Goal: Find specific page/section: Find specific page/section

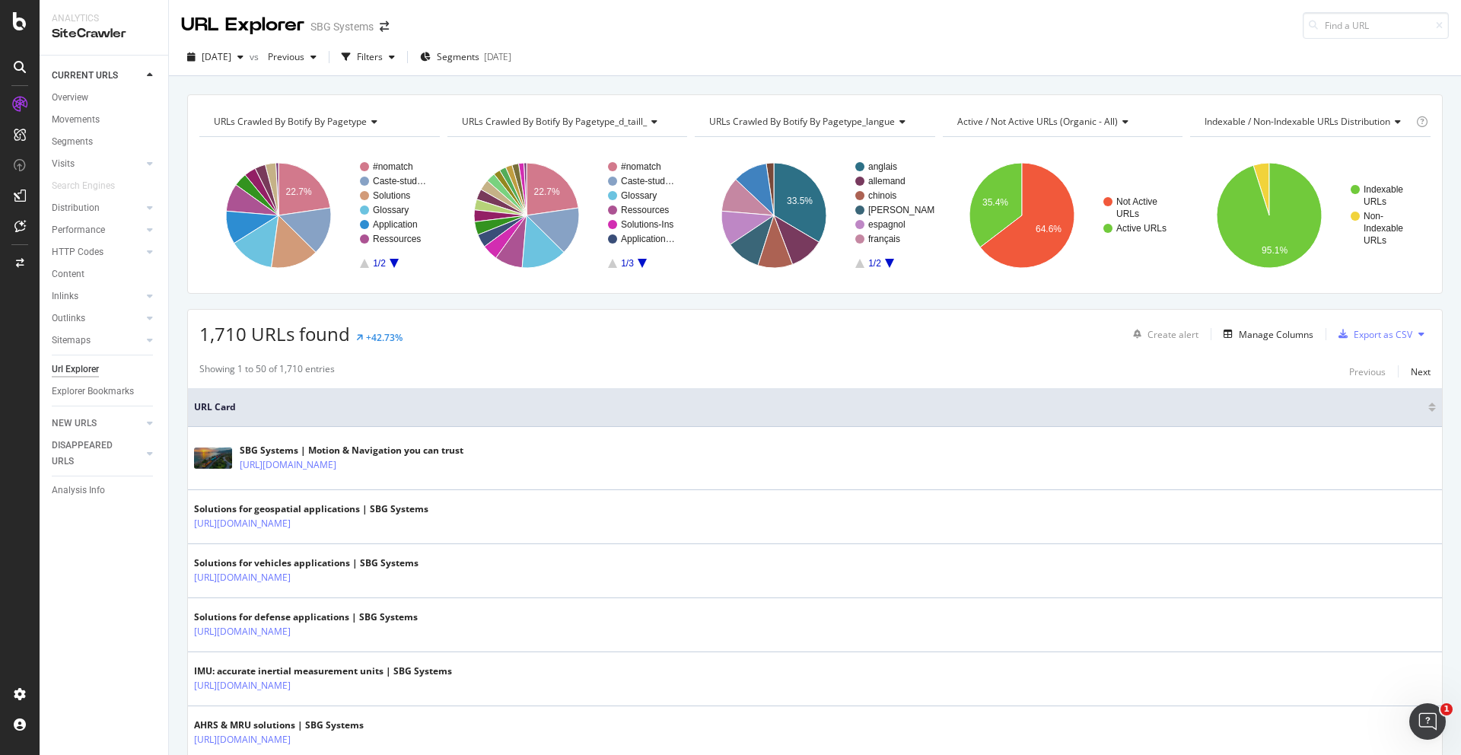
click at [18, 64] on icon at bounding box center [20, 67] width 12 height 12
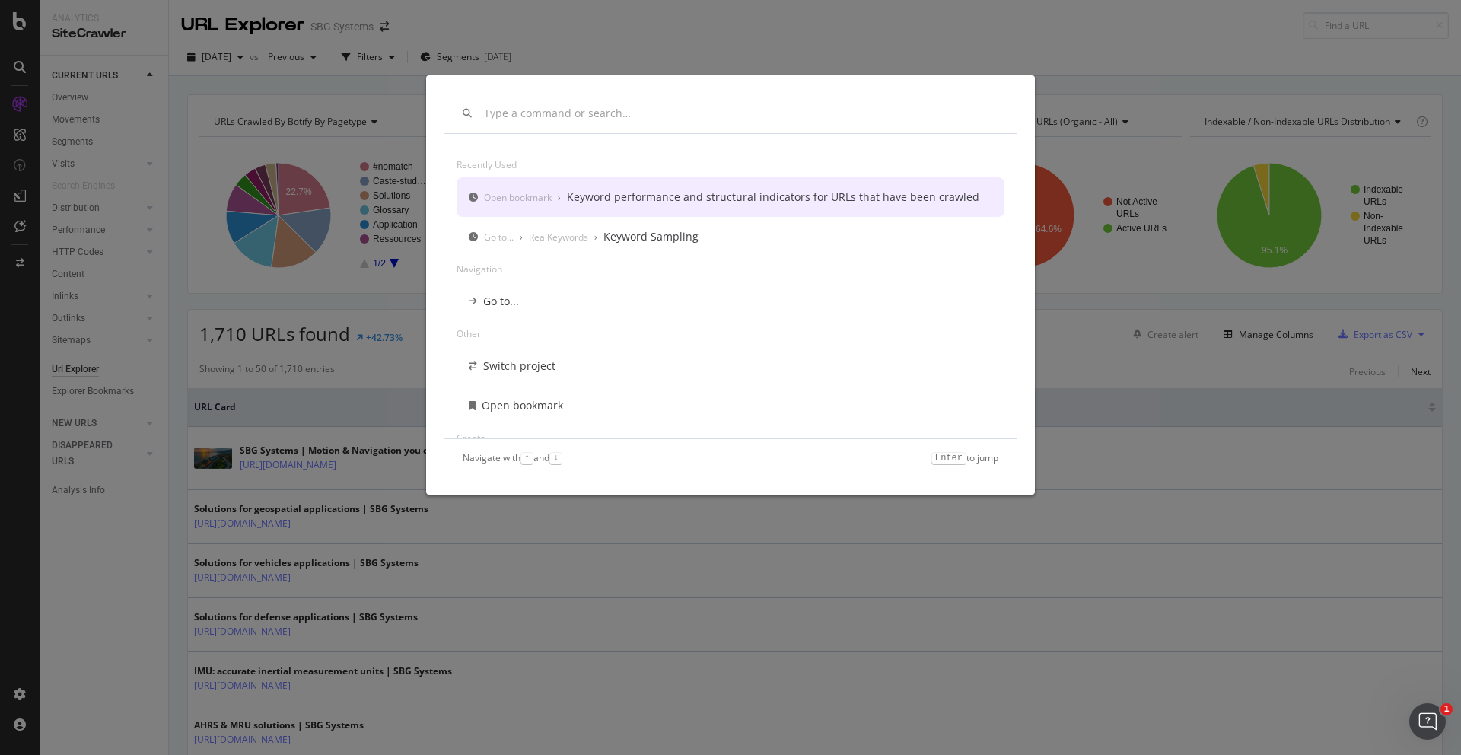
click at [508, 114] on input "modal" at bounding box center [741, 113] width 514 height 13
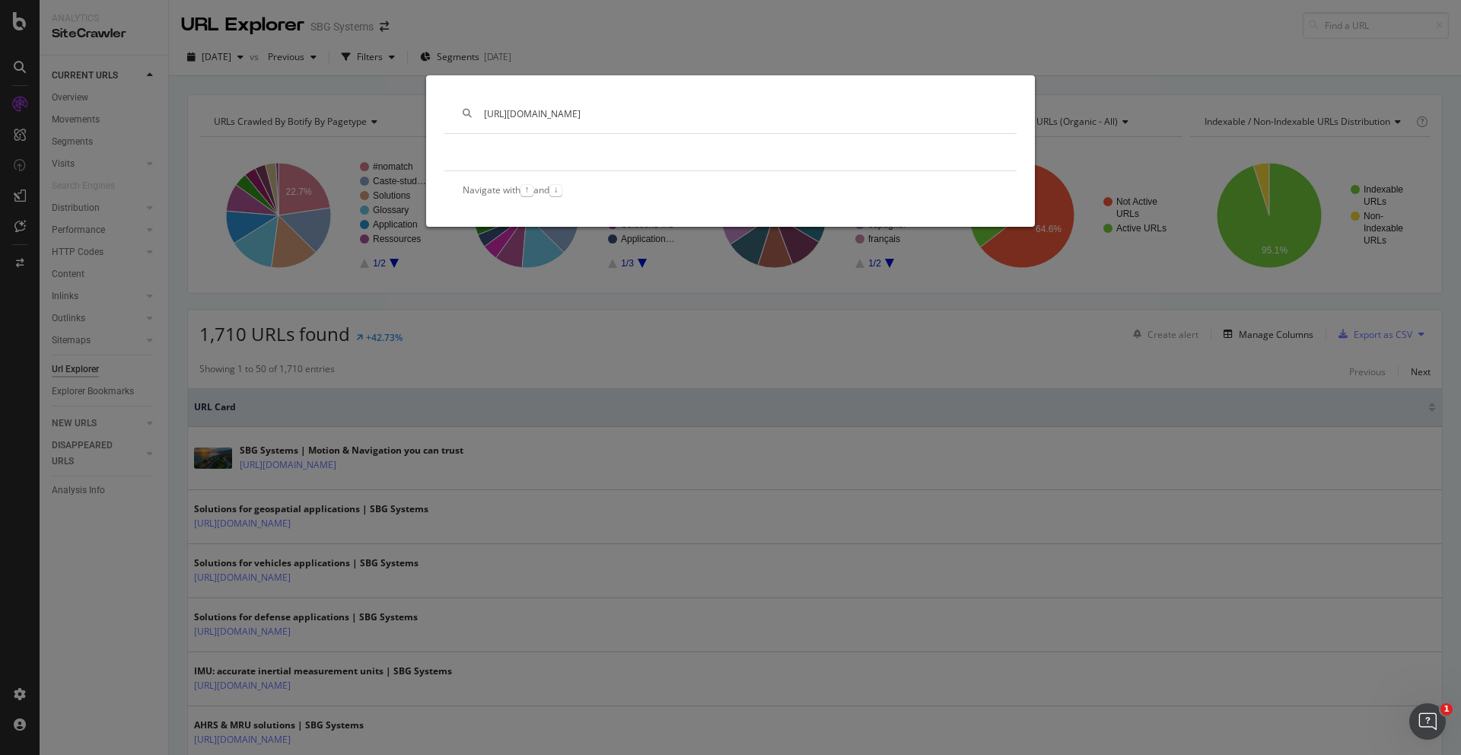
click at [547, 113] on input "[URL][DOMAIN_NAME]" at bounding box center [741, 113] width 514 height 13
paste input "modal"
type input "[URL][DOMAIN_NAME]"
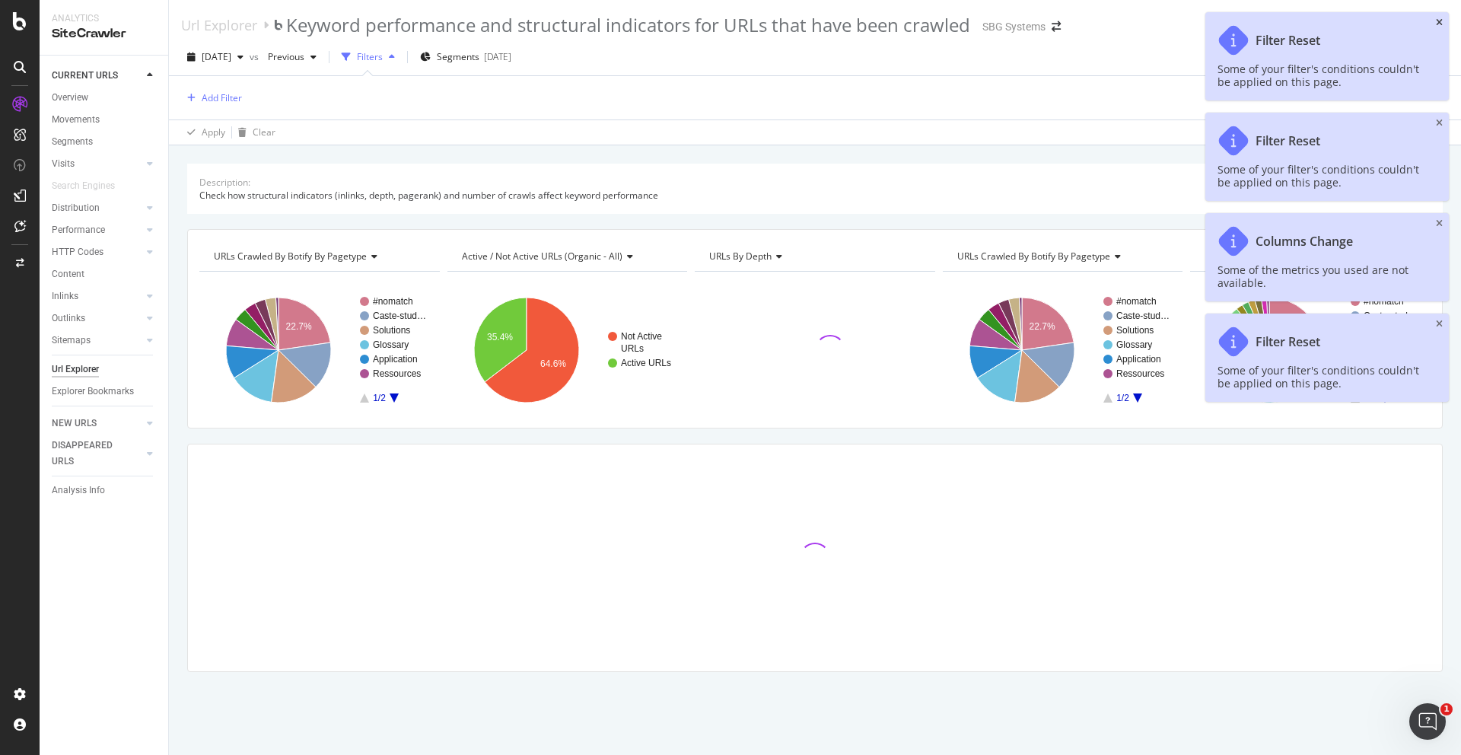
click at [1436, 21] on icon "close toast" at bounding box center [1439, 22] width 7 height 9
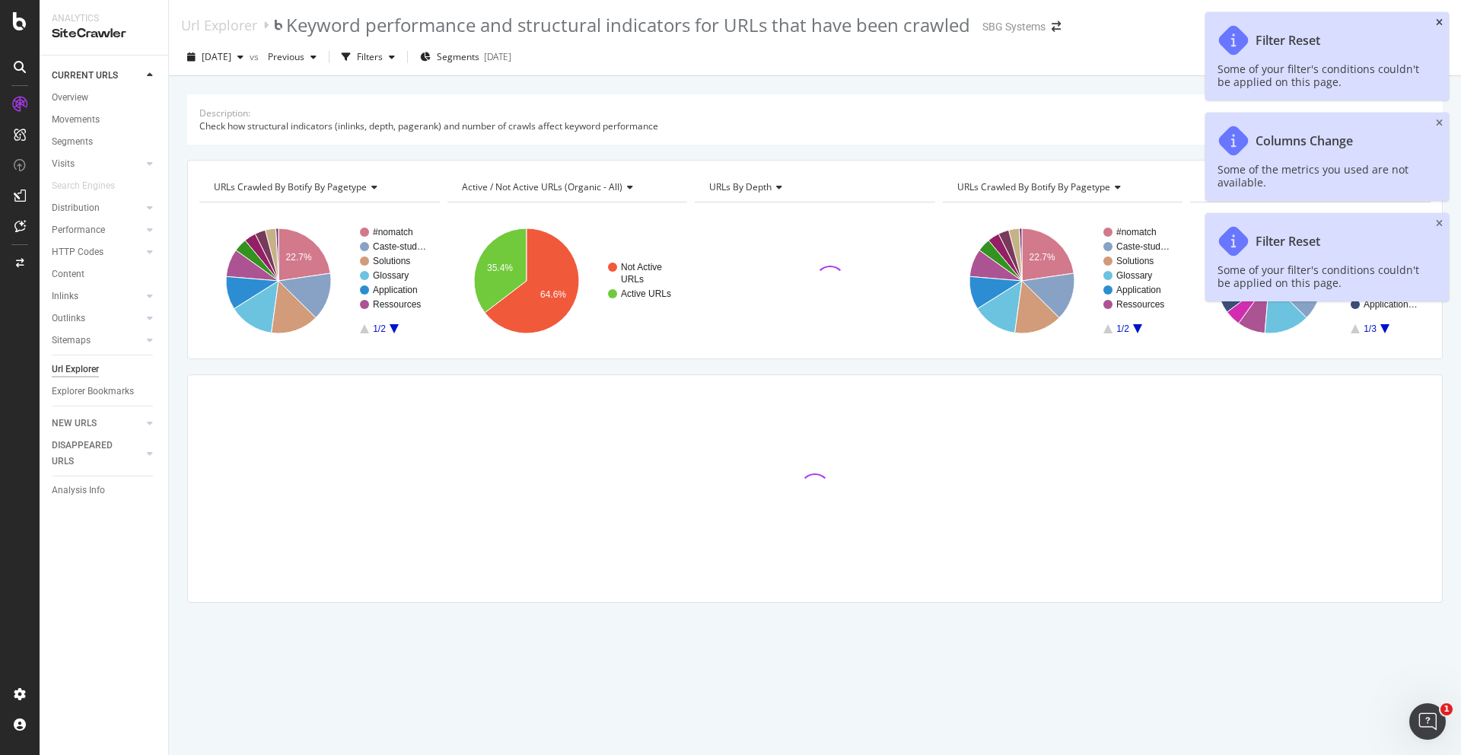
click at [1437, 20] on icon "close toast" at bounding box center [1439, 22] width 7 height 9
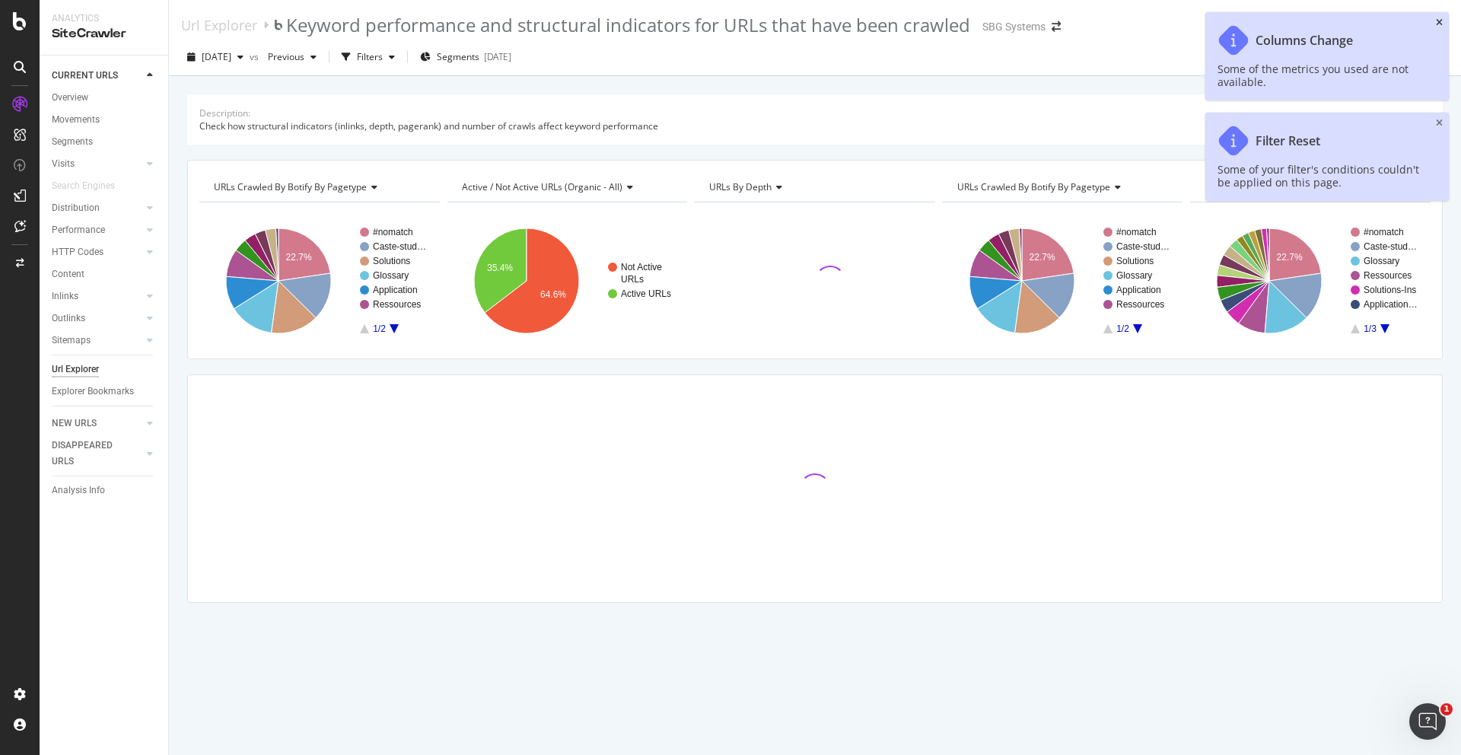
click at [1437, 20] on icon "close toast" at bounding box center [1439, 22] width 7 height 9
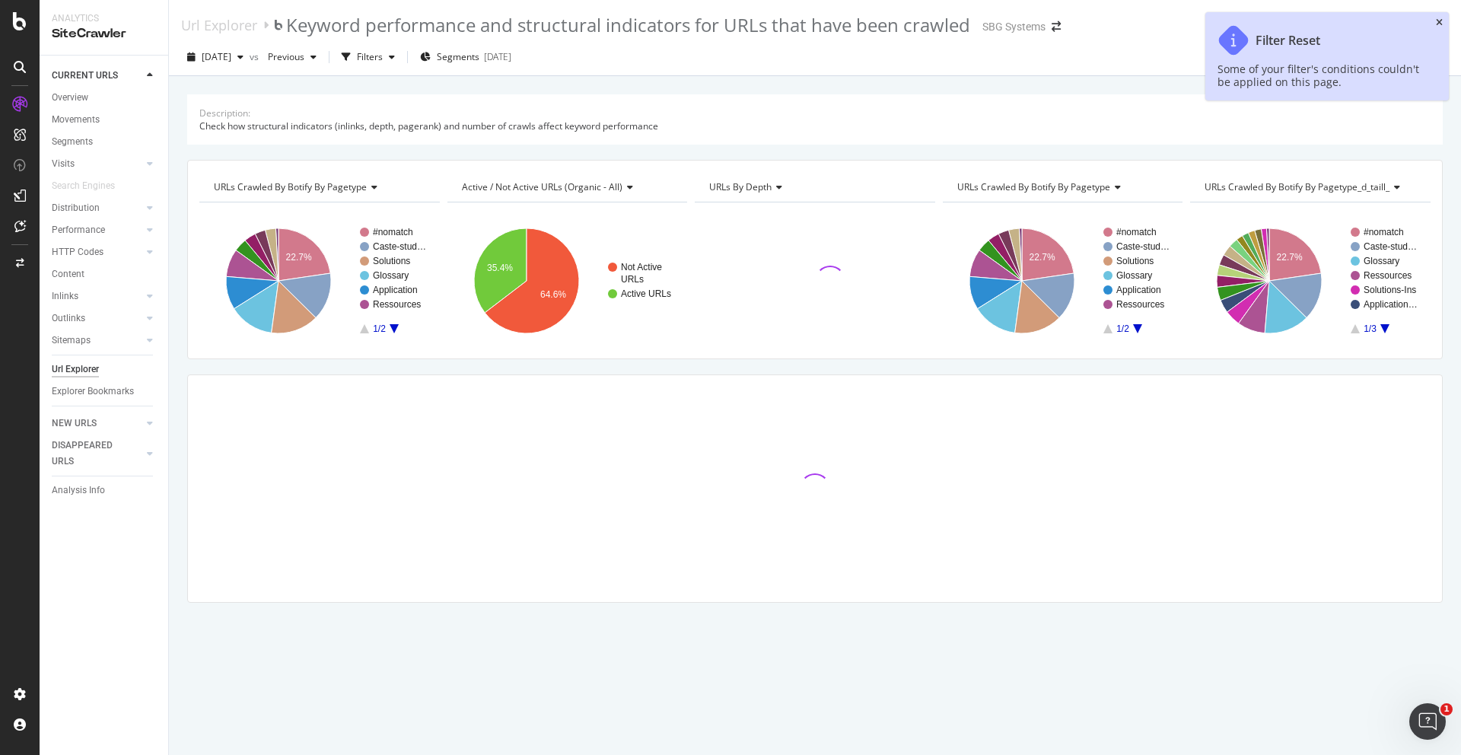
click at [1437, 20] on icon "close toast" at bounding box center [1439, 22] width 7 height 9
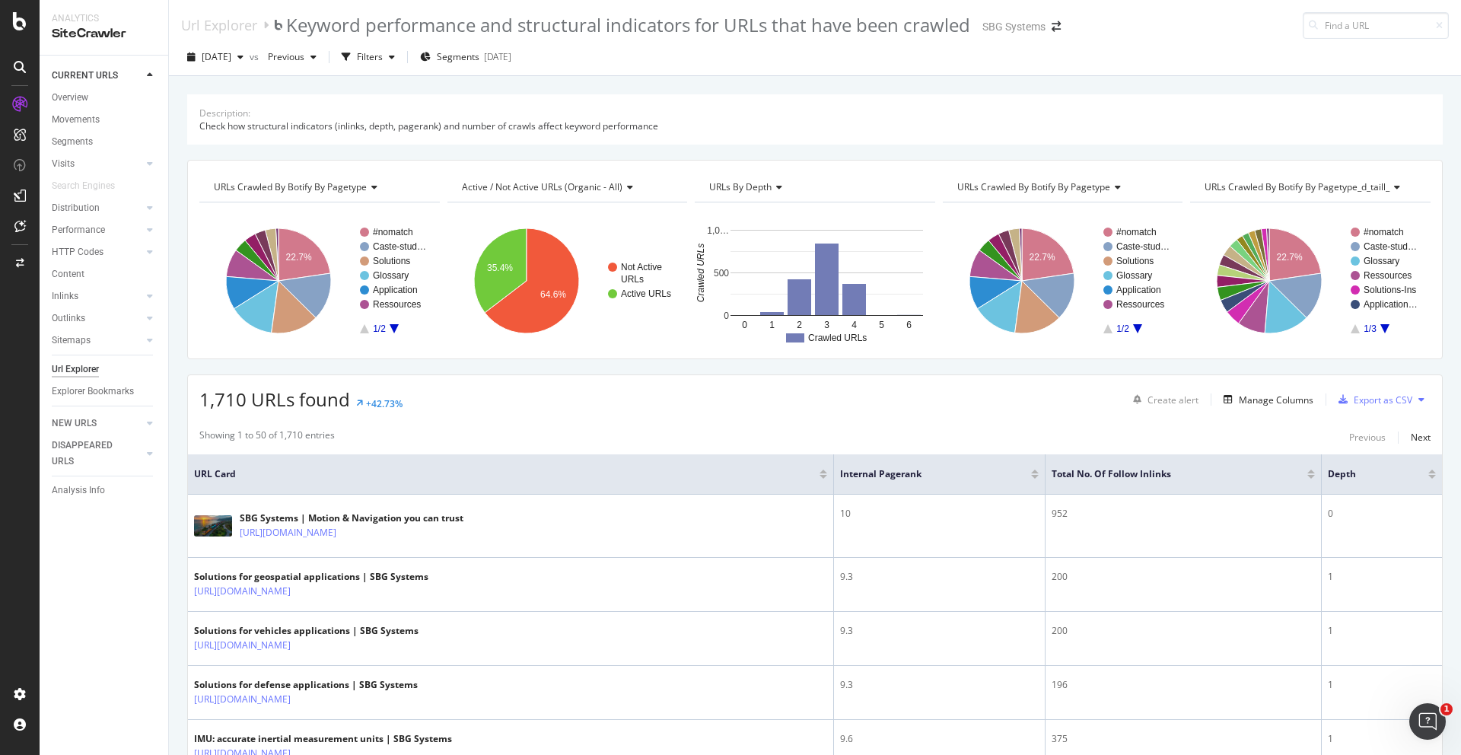
click at [19, 68] on icon at bounding box center [20, 67] width 12 height 12
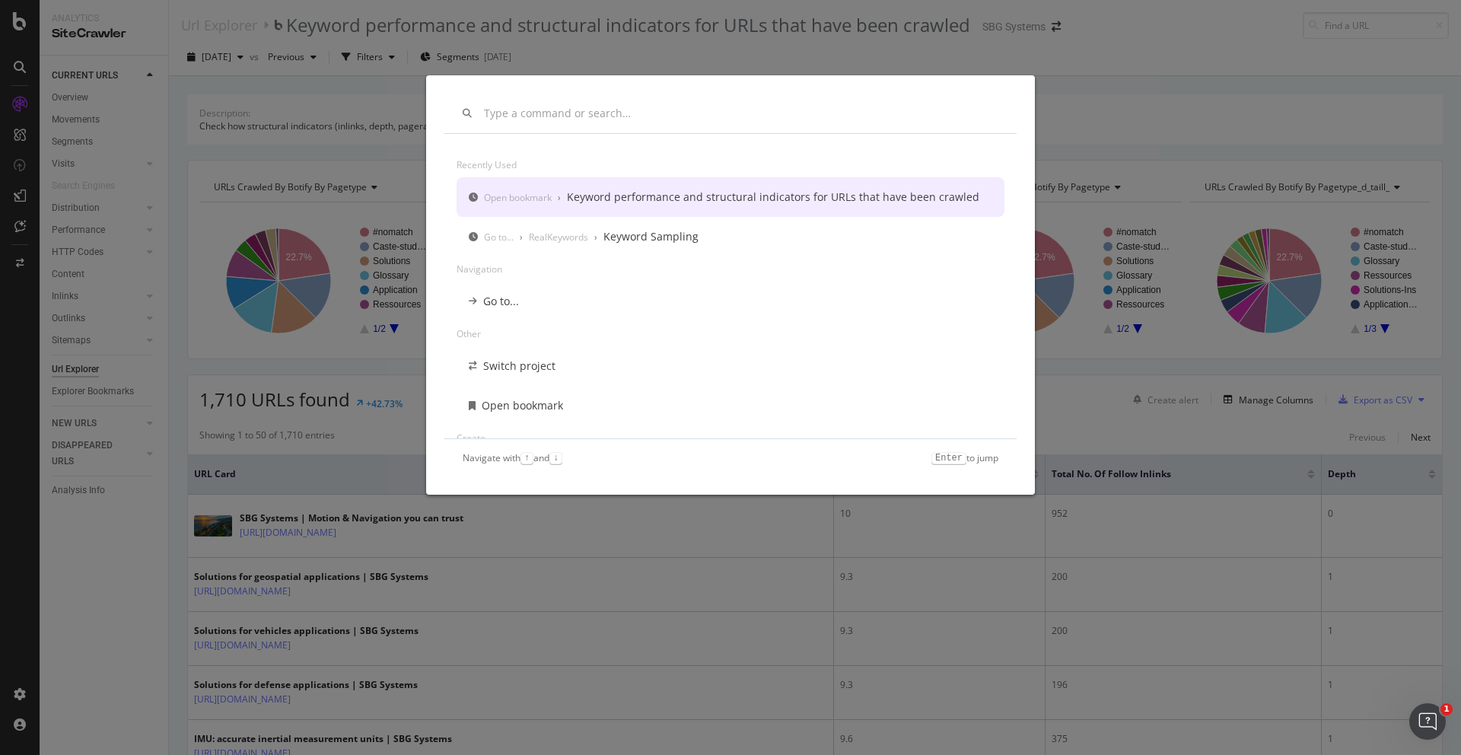
click at [640, 122] on div "modal" at bounding box center [730, 114] width 572 height 40
click at [636, 112] on input "modal" at bounding box center [741, 113] width 514 height 13
paste input "modal"
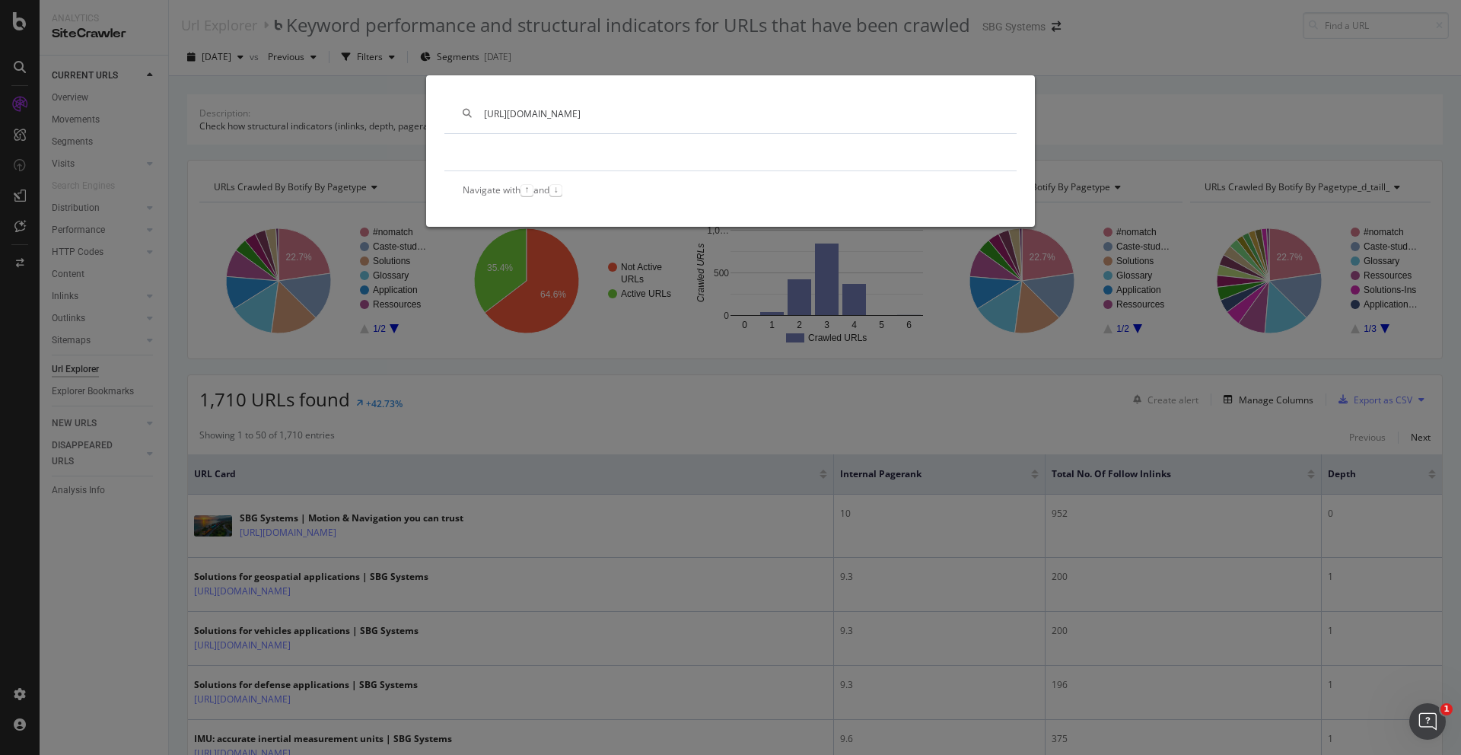
type input "[URL][DOMAIN_NAME]"
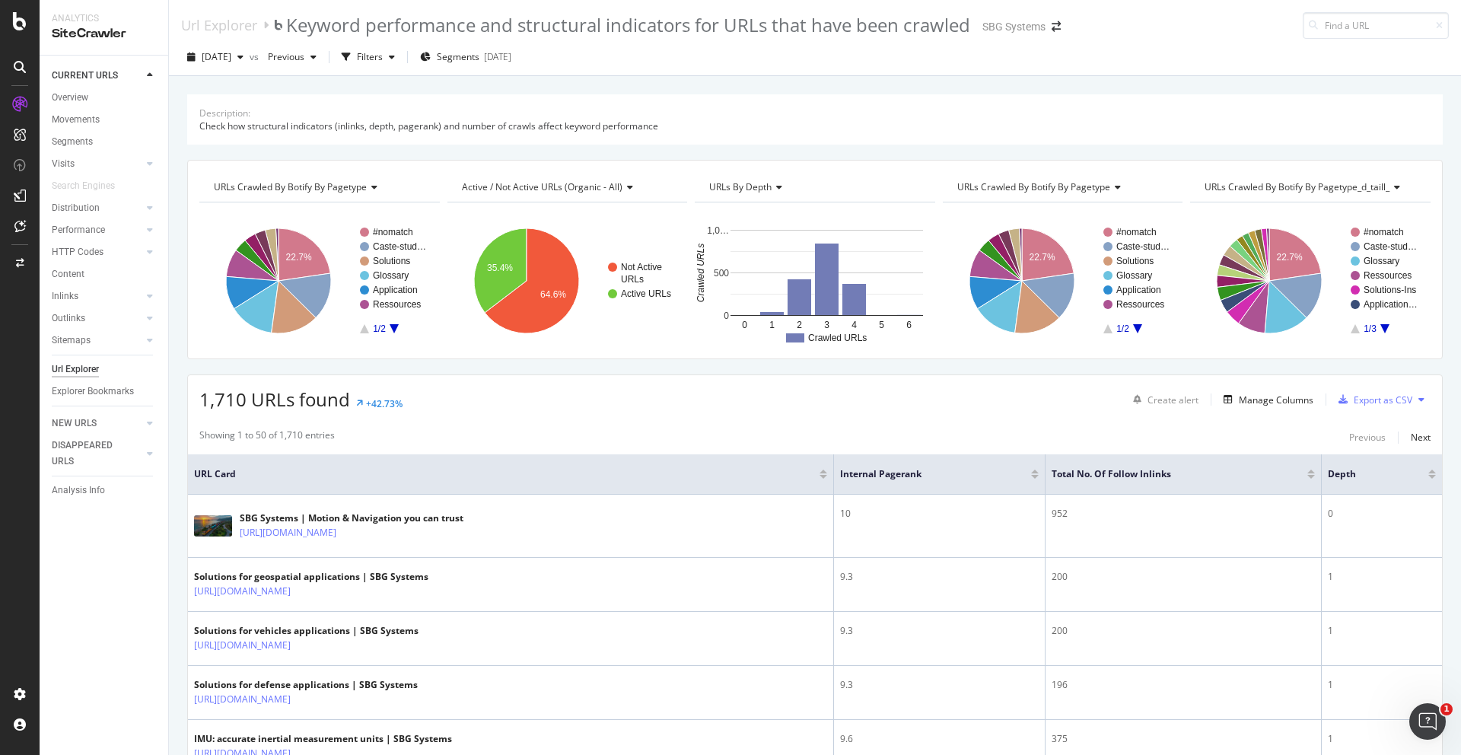
click at [69, 372] on div "Url Explorer" at bounding box center [75, 370] width 47 height 16
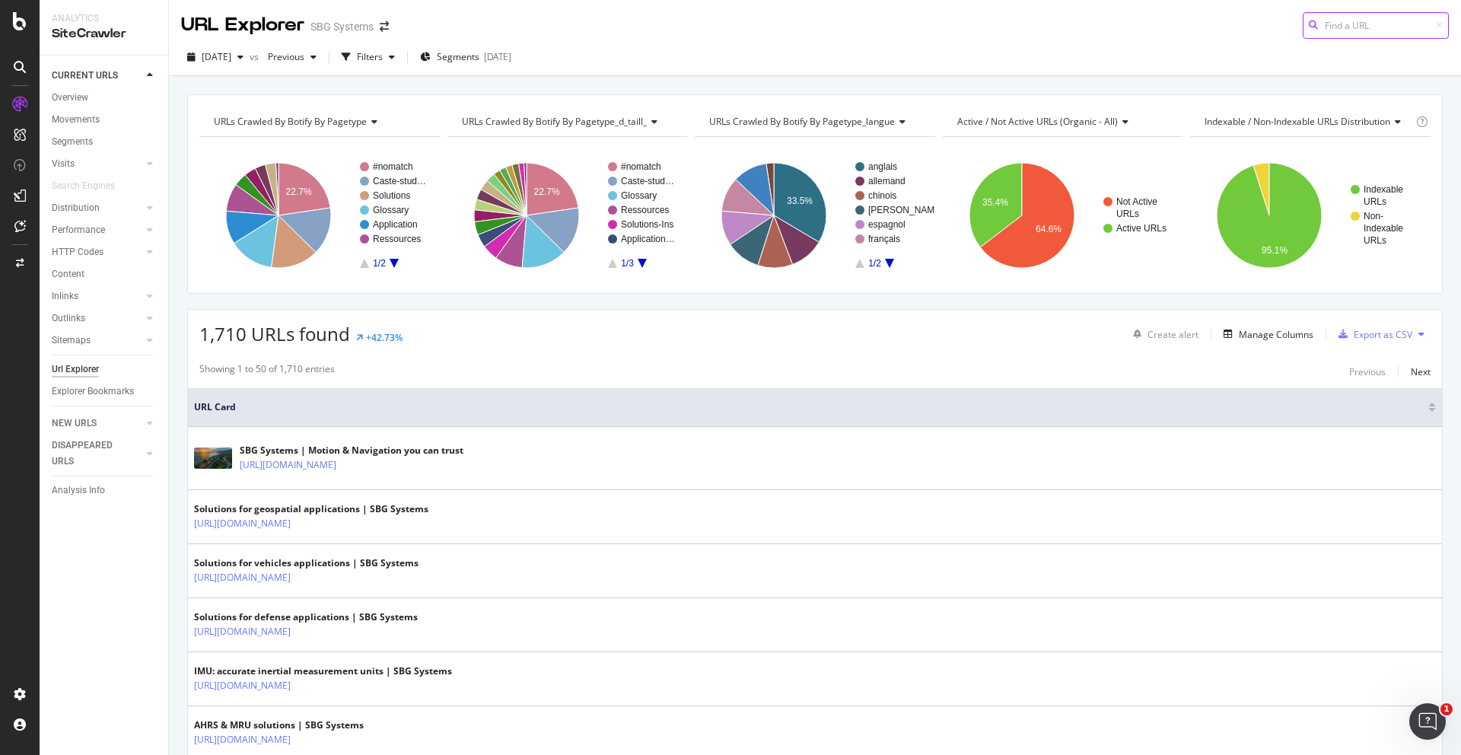
click at [1350, 21] on input at bounding box center [1376, 25] width 146 height 27
paste input "[URL][DOMAIN_NAME]"
type input "[URL][DOMAIN_NAME]"
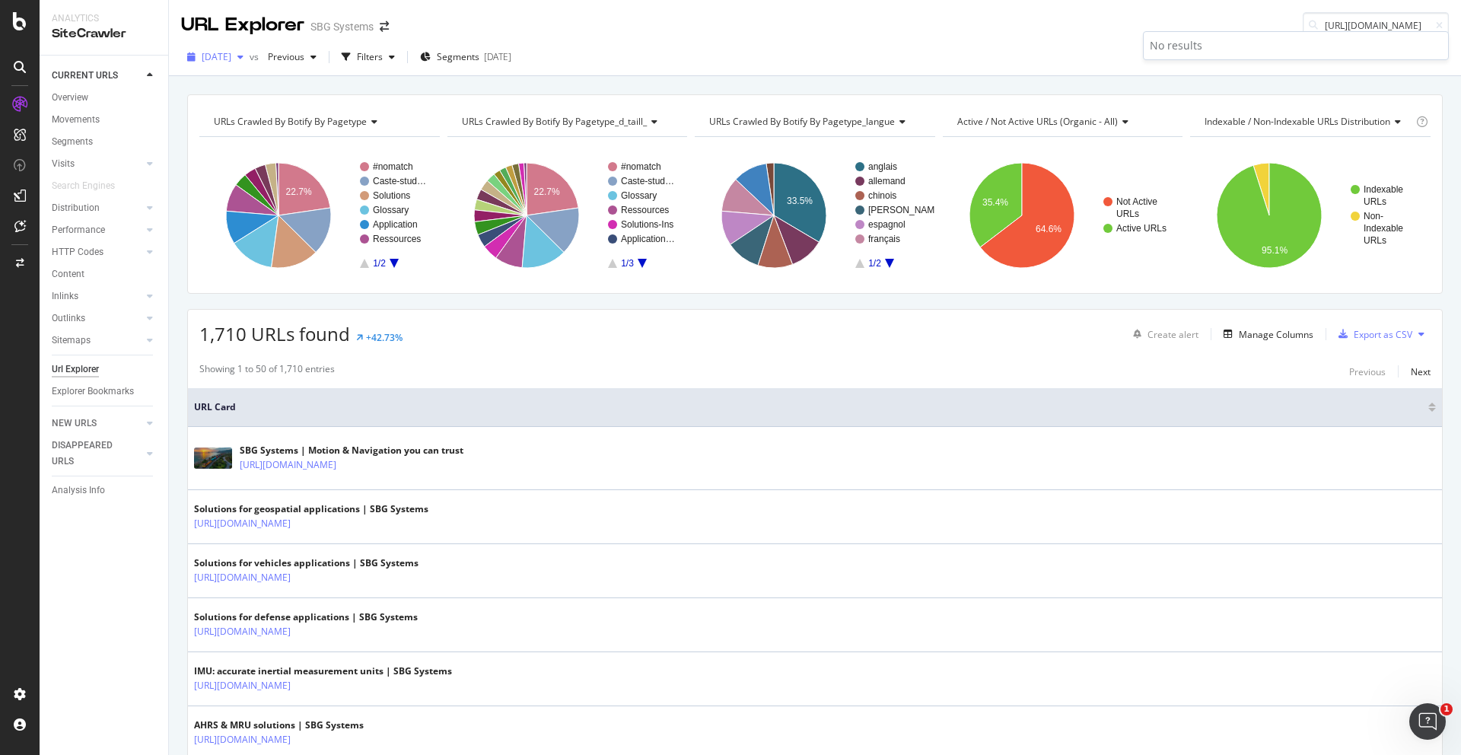
click at [231, 55] on span "[DATE]" at bounding box center [217, 56] width 30 height 13
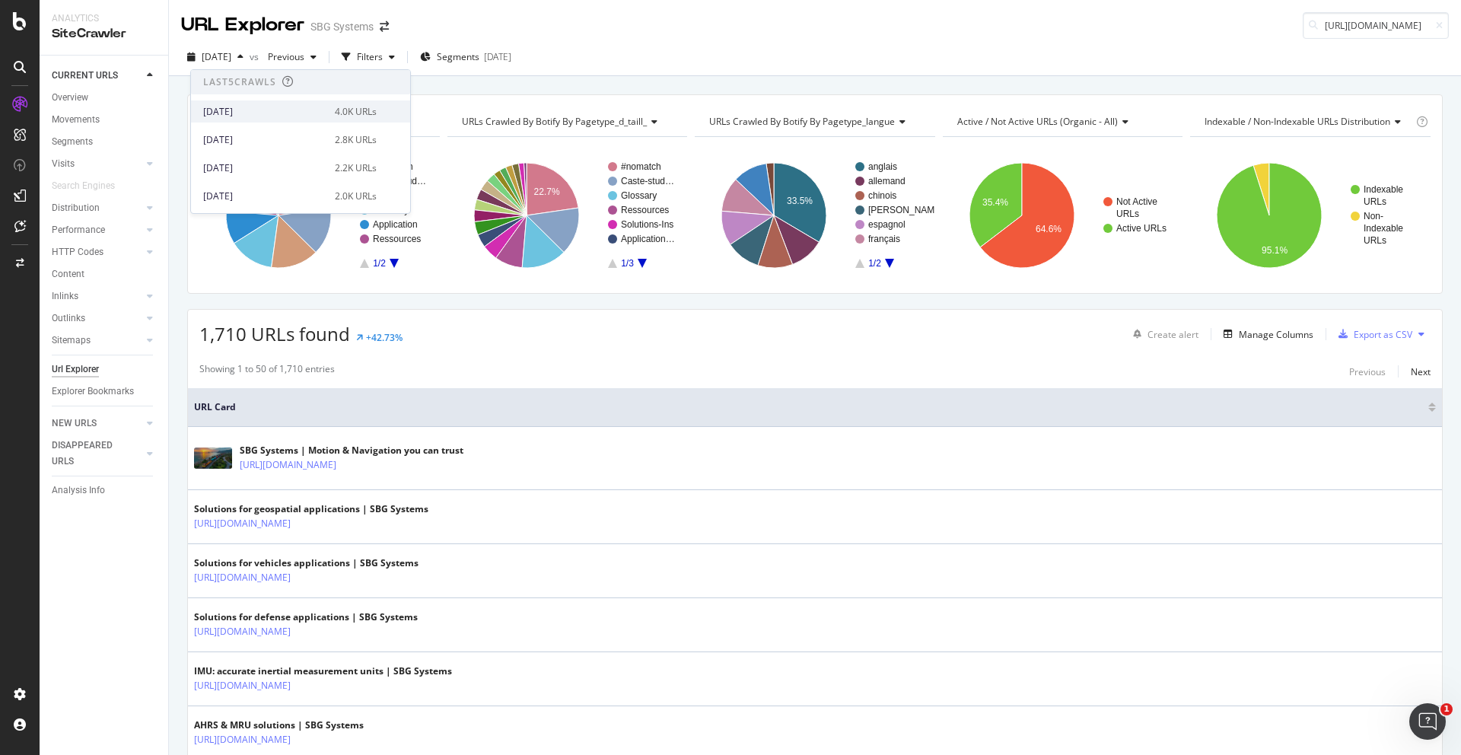
click at [257, 112] on div "[DATE]" at bounding box center [264, 112] width 123 height 14
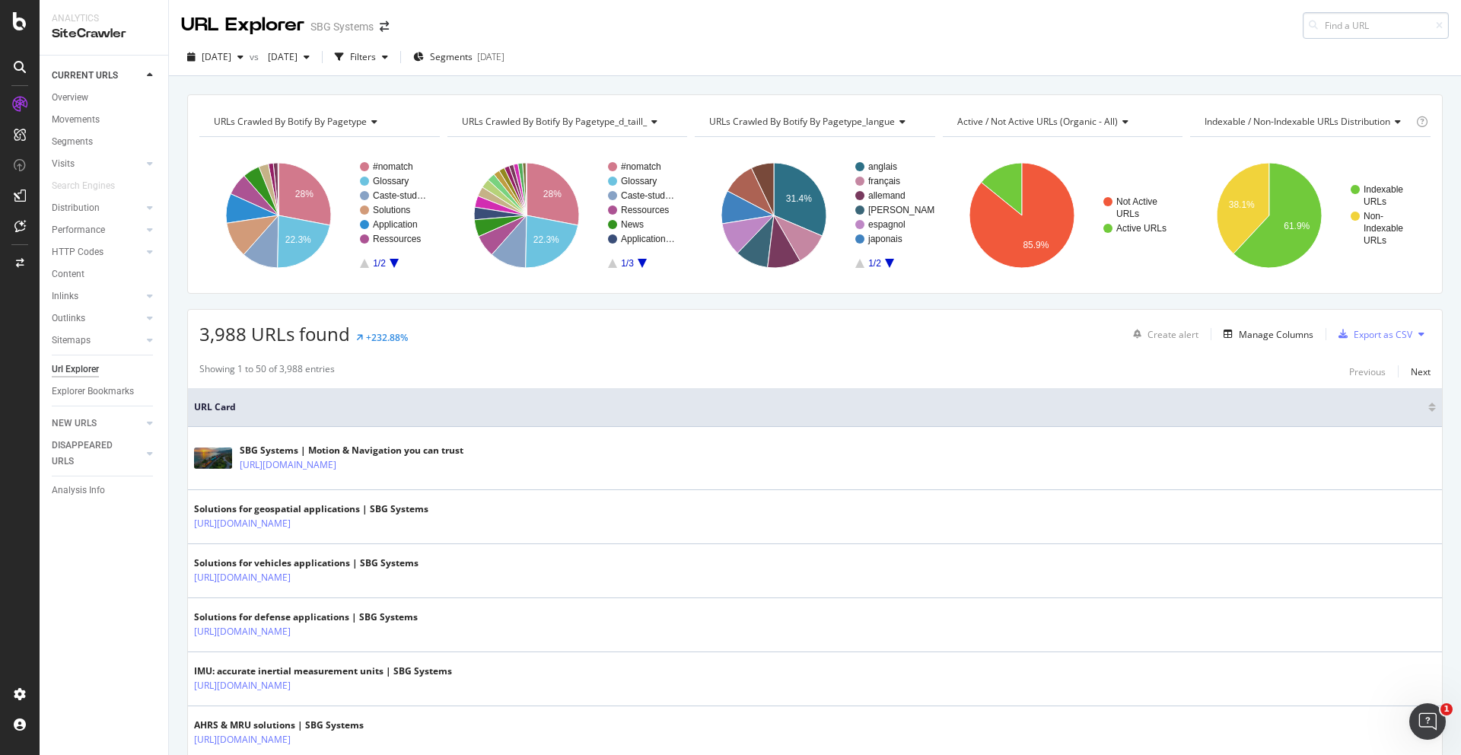
click at [1345, 20] on input at bounding box center [1376, 25] width 146 height 27
type input "[URL][DOMAIN_NAME]"
